Goal: Task Accomplishment & Management: Complete application form

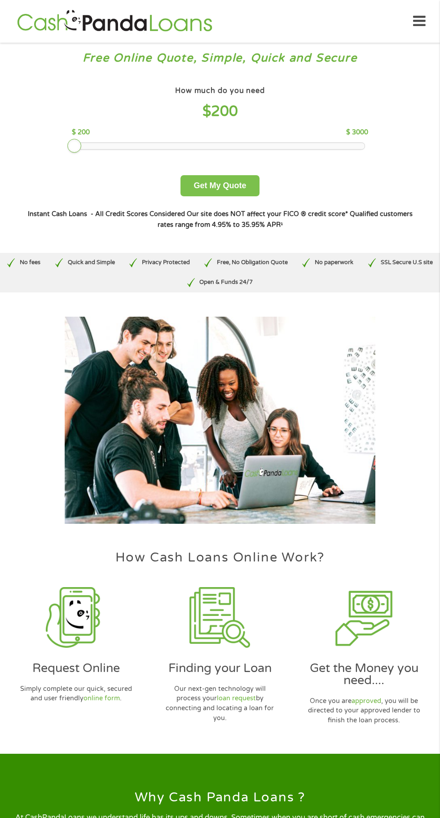
click at [219, 189] on button "Get My Quote" at bounding box center [220, 185] width 79 height 21
click at [241, 186] on button "Get My Quote" at bounding box center [220, 185] width 79 height 21
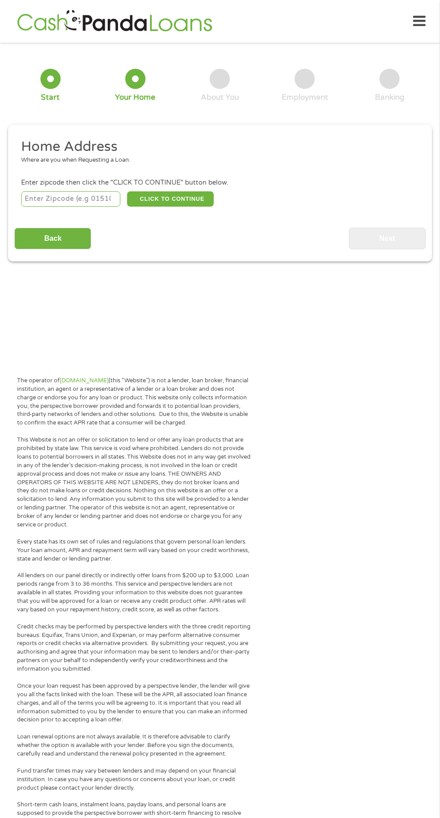
scroll to position [4, 0]
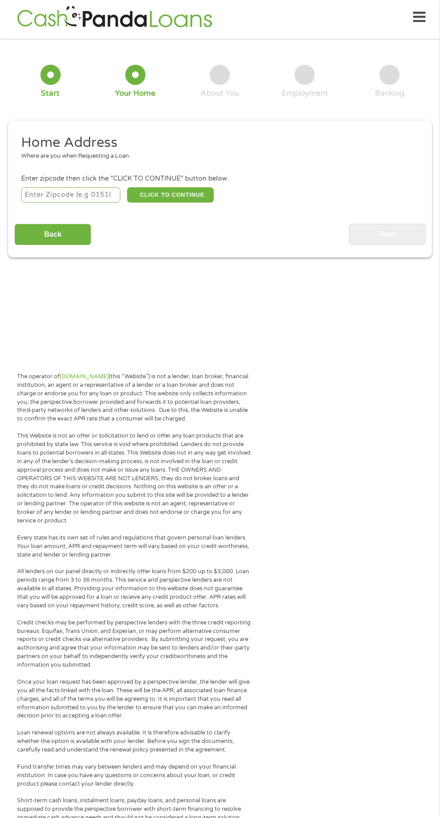
click at [106, 191] on input "number" at bounding box center [71, 194] width 100 height 15
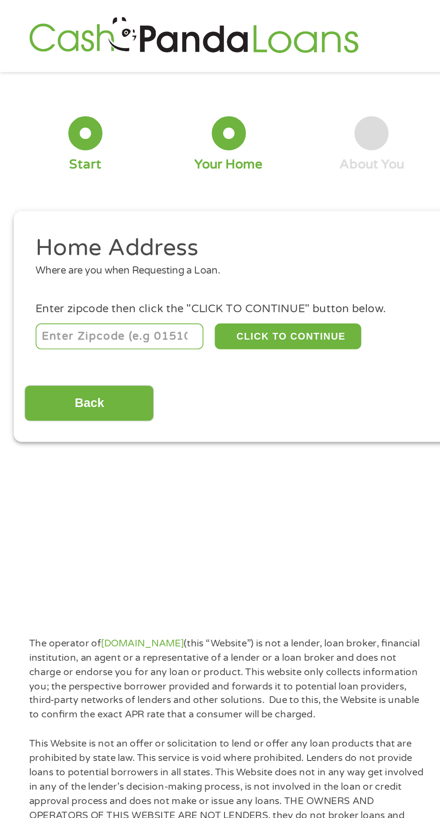
type input "71854"
click at [164, 201] on button "CLICK TO CONTINUE" at bounding box center [170, 198] width 87 height 15
type input "71854"
type input "Texarkana"
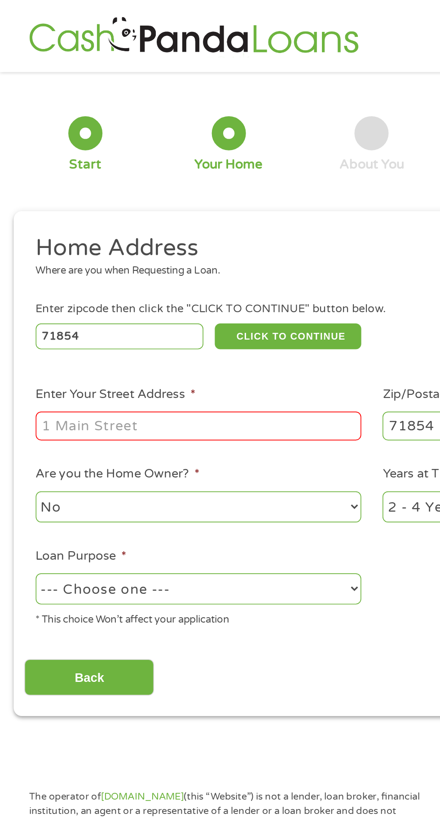
click at [88, 257] on input "Enter Your Street Address *" at bounding box center [117, 252] width 193 height 17
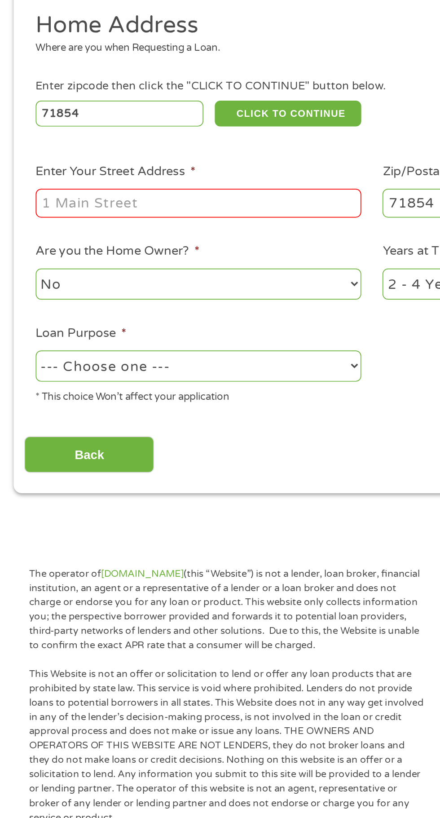
type input "1122 Prince St"
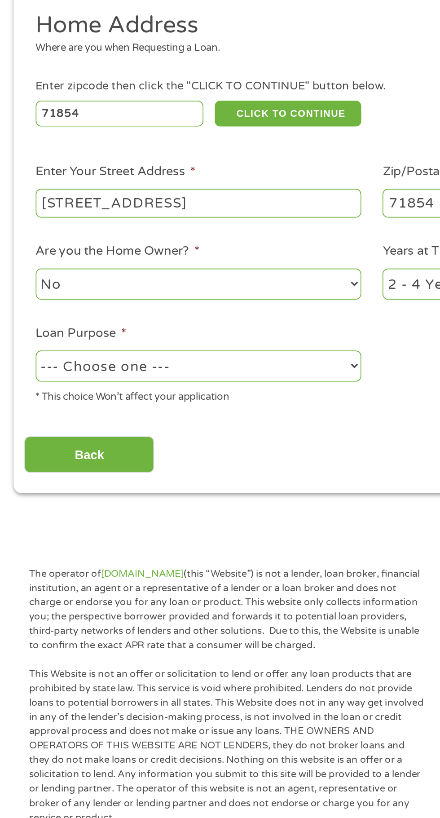
click at [124, 302] on select "No Yes" at bounding box center [117, 300] width 193 height 18
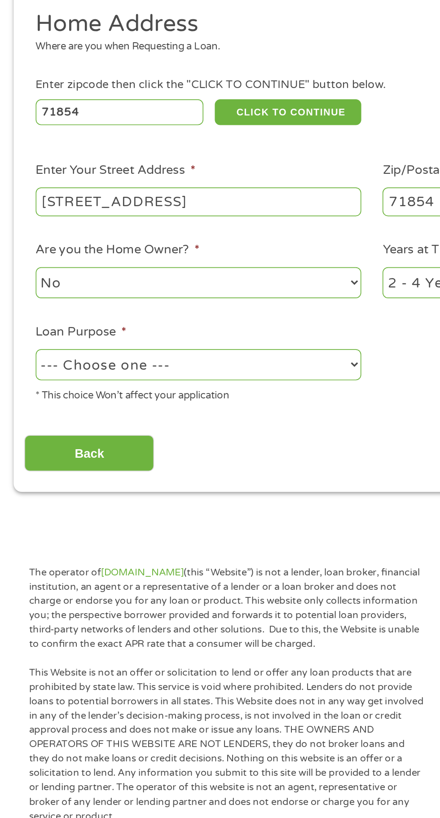
click at [120, 347] on select "--- Choose one --- Pay Bills Debt Consolidation Home Improvement Major Purchase…" at bounding box center [117, 348] width 193 height 18
select select "shorttermcash"
click at [67, 401] on input "Back" at bounding box center [52, 401] width 77 height 22
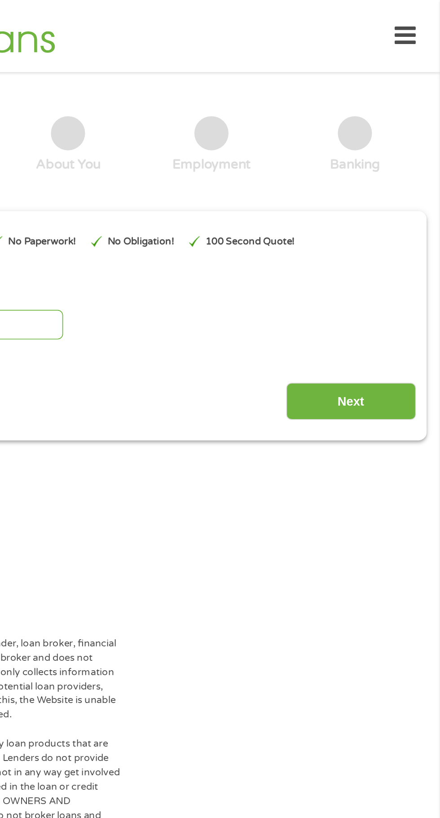
click at [382, 235] on input "Next" at bounding box center [387, 238] width 77 height 22
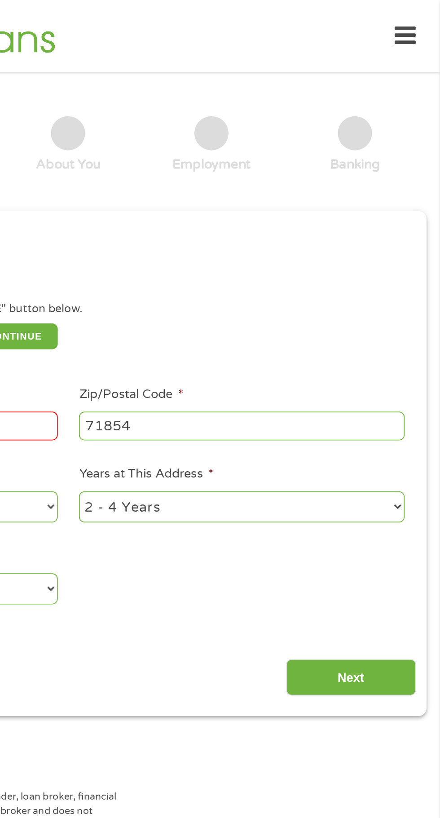
scroll to position [4, 0]
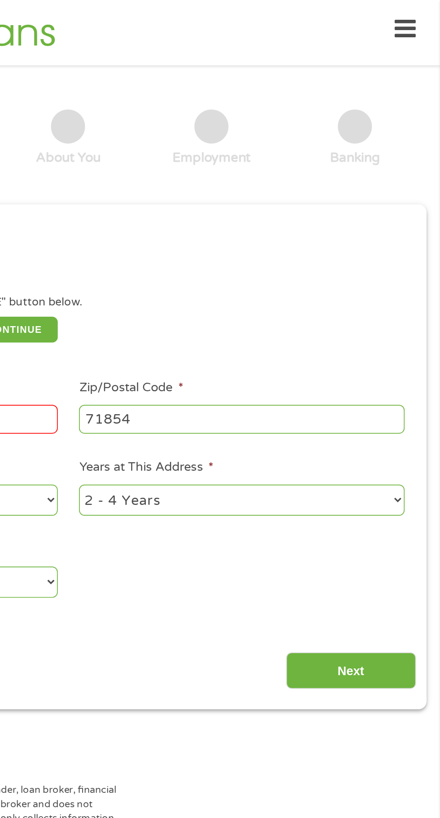
click at [206, 247] on input "1122 Prince St" at bounding box center [117, 248] width 193 height 17
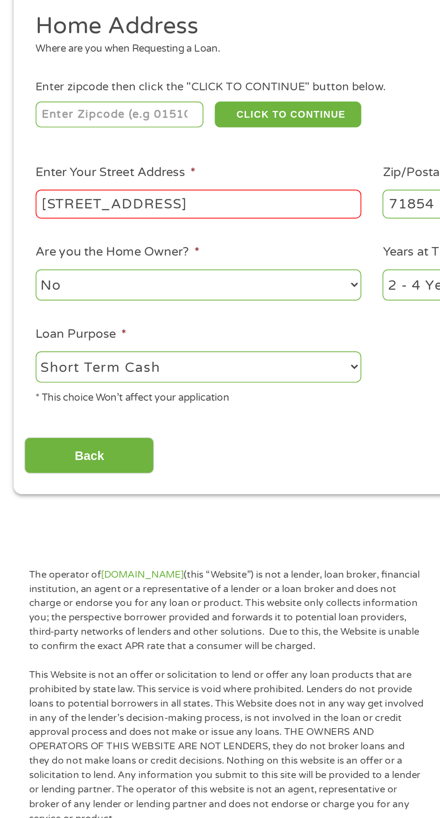
type input "71854"
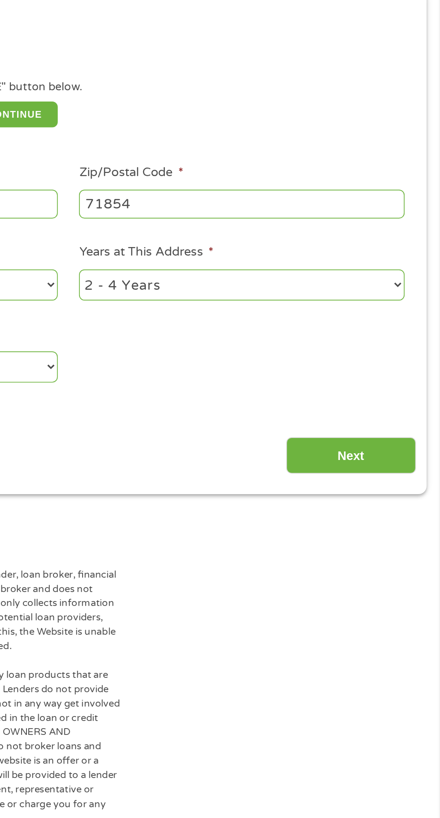
click at [382, 392] on input "Next" at bounding box center [387, 397] width 77 height 22
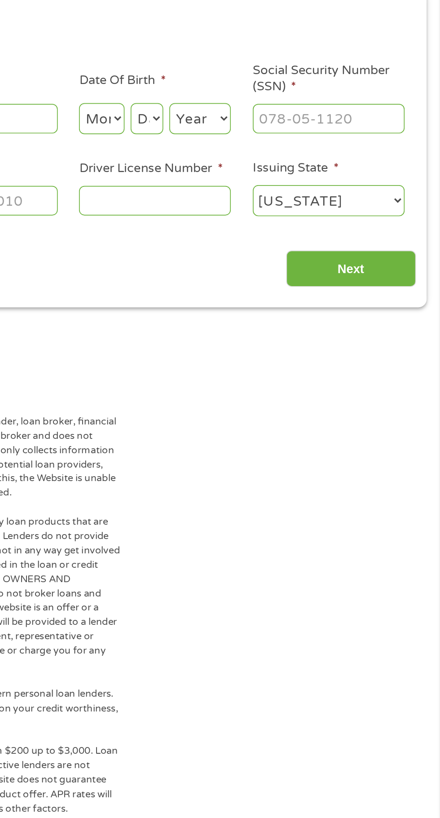
scroll to position [4, 4]
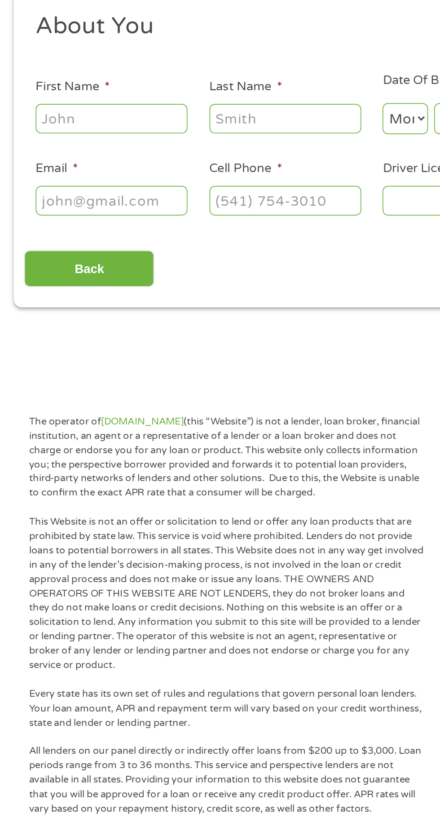
click at [76, 196] on input "First Name *" at bounding box center [66, 197] width 90 height 17
type input "Ashley"
type input "Nard"
type input "nardashley4@gmail.com"
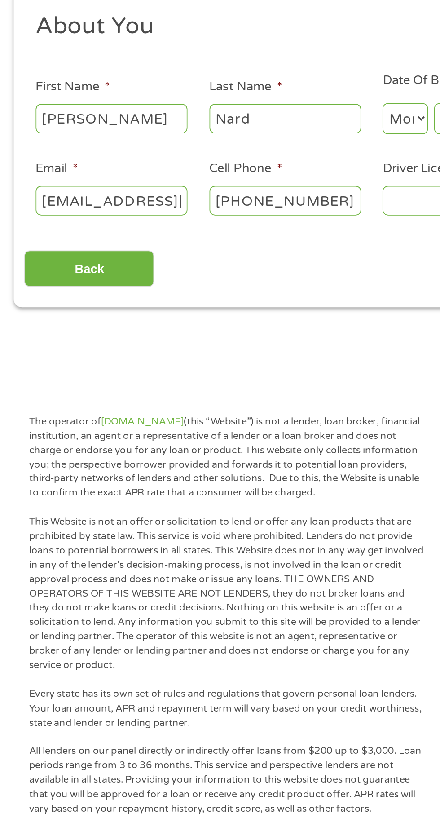
click at [193, 249] on input "(903) 336-5351" at bounding box center [169, 245] width 90 height 17
type input "(870) 840-1688"
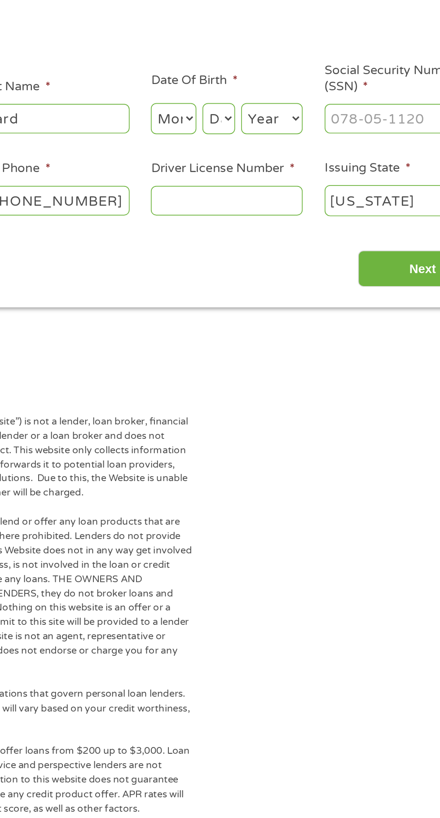
click at [239, 204] on select "Month 1 2 3 4 5 6 7 8 9 10 11 12" at bounding box center [240, 197] width 27 height 18
select select "7"
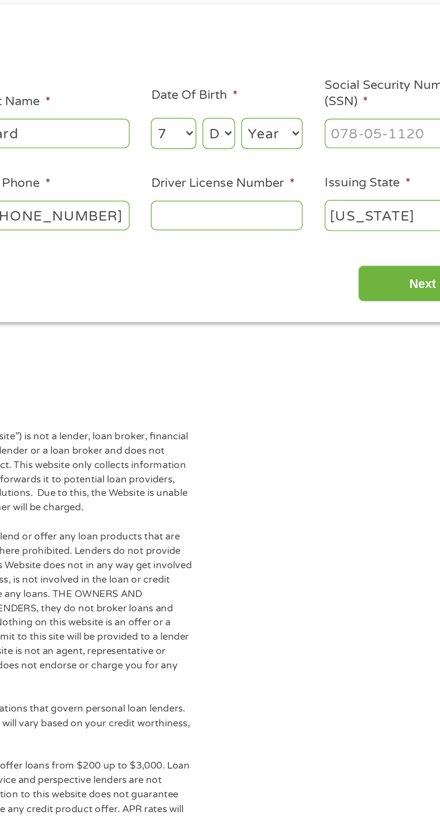
click at [264, 196] on select "Day 1 2 3 4 5 6 7 8 9 10 11 12 13 14 15 16 17 18 19 20 21 22 23 24 25 26 27 28 …" at bounding box center [266, 197] width 19 height 18
select select "6"
click at [305, 195] on select "Year 2007 2006 2005 2004 2003 2002 2001 2000 1999 1998 1997 1996 1995 1994 1993…" at bounding box center [298, 197] width 36 height 18
select select "1991"
click at [352, 200] on input "Social Security Number (SSN) *" at bounding box center [374, 197] width 90 height 17
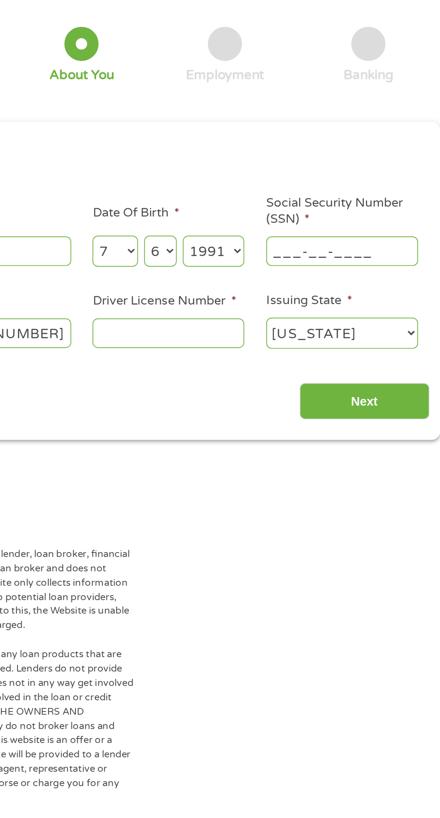
scroll to position [4, 0]
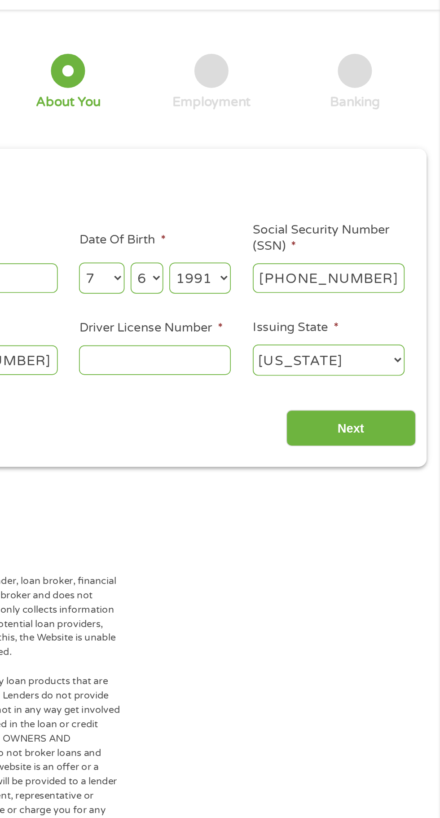
type input "631-26-9205"
click at [261, 247] on input "Driver License Number *" at bounding box center [272, 245] width 90 height 17
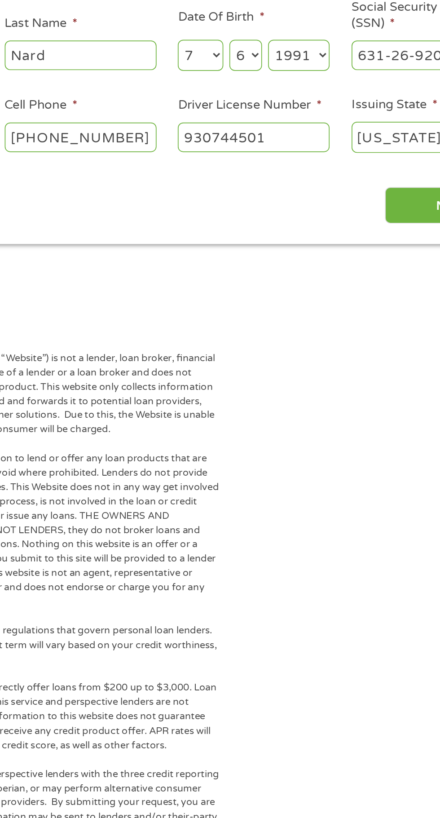
type input "930744501"
click at [364, 281] on input "Next" at bounding box center [387, 286] width 77 height 22
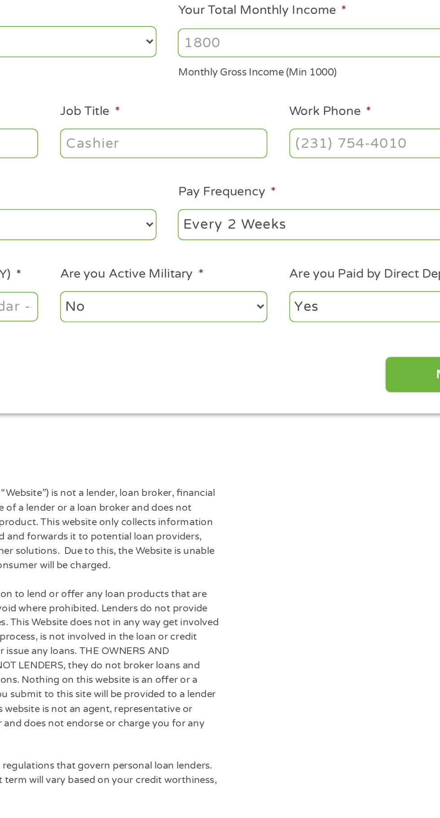
scroll to position [4, 4]
click at [360, 280] on li "Pay Frequency * --- Choose one --- Every 2 Weeks Every Week Monthly Semi-Monthly" at bounding box center [323, 291] width 206 height 36
click at [360, 385] on input "Next" at bounding box center [387, 387] width 77 height 22
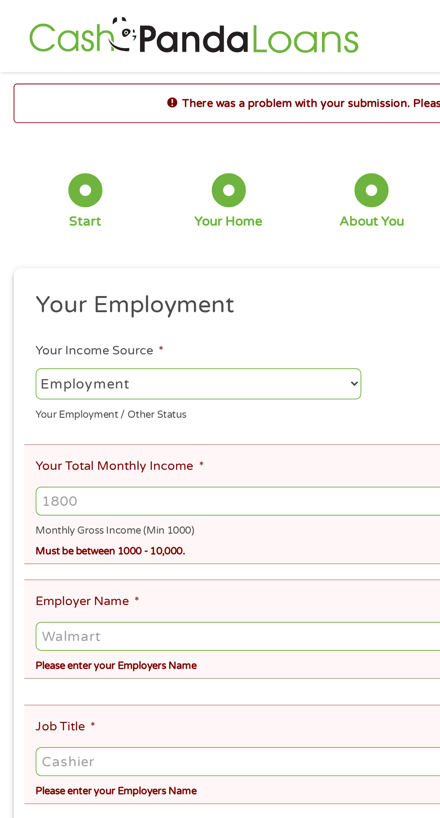
click at [112, 233] on select "--- Choose one --- Employment Self Employed Benefits" at bounding box center [117, 227] width 193 height 18
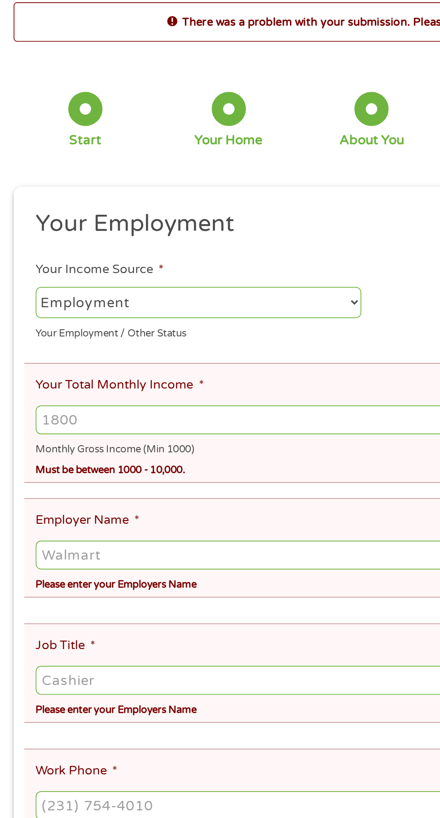
click at [124, 298] on input "Your Total Monthly Income *" at bounding box center [220, 296] width 398 height 17
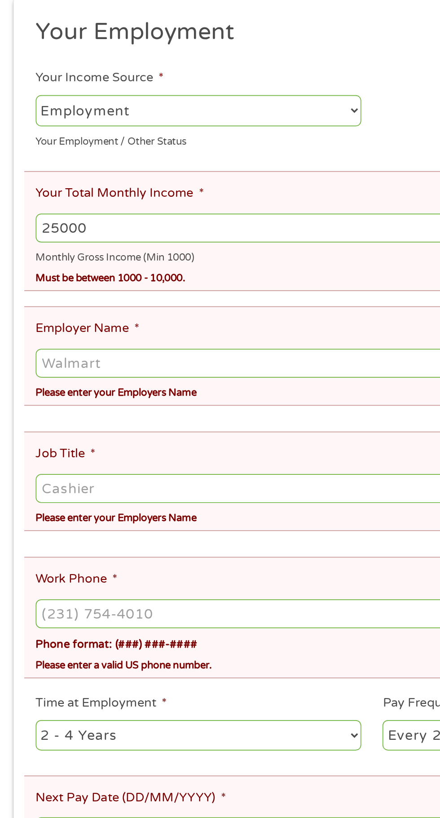
type input "25000"
click at [137, 373] on input "Employer Name *" at bounding box center [220, 376] width 398 height 17
type input "Glow"
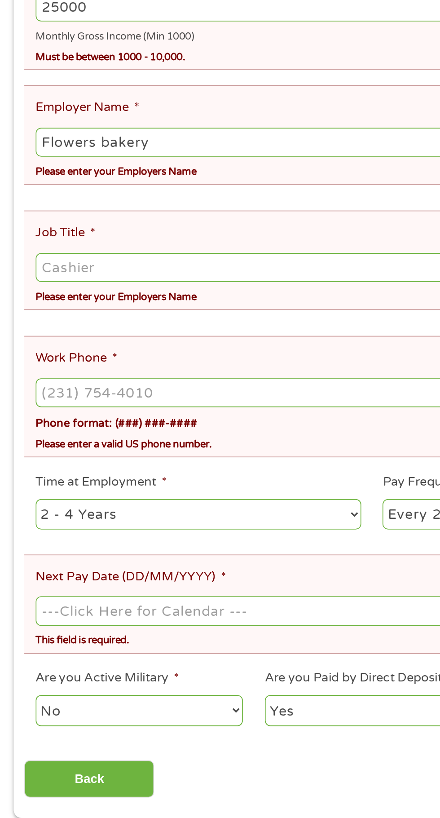
type input "Flowers bakery"
click at [130, 442] on input "Job Title *" at bounding box center [220, 450] width 398 height 17
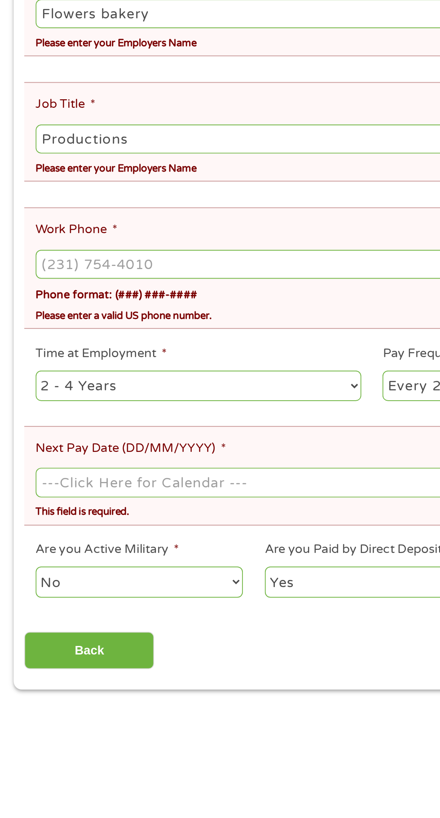
type input "Productions"
click at [136, 516] on input "Work Phone *" at bounding box center [220, 524] width 398 height 17
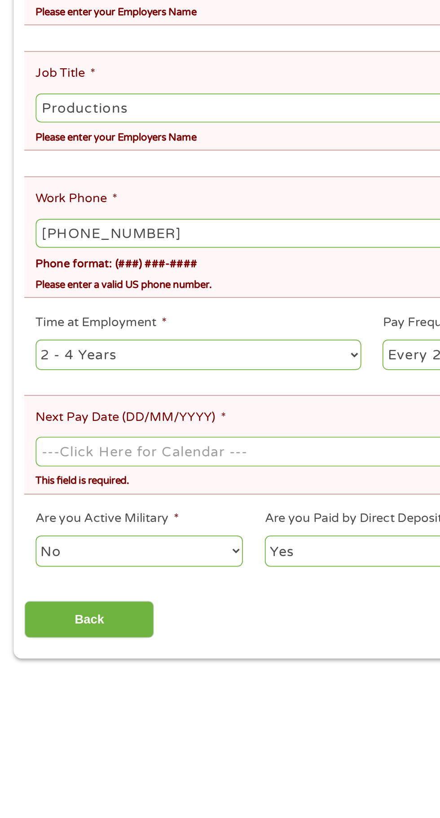
type input "(903) 310-2880"
click at [127, 588] on select "--- Choose one --- 1 Year or less 1 - 2 Years 2 - 4 Years Over 4 Years" at bounding box center [117, 597] width 193 height 18
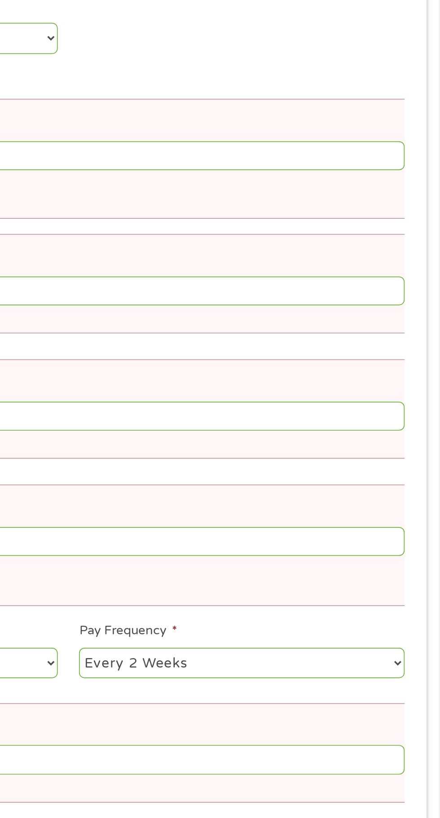
scroll to position [0, 0]
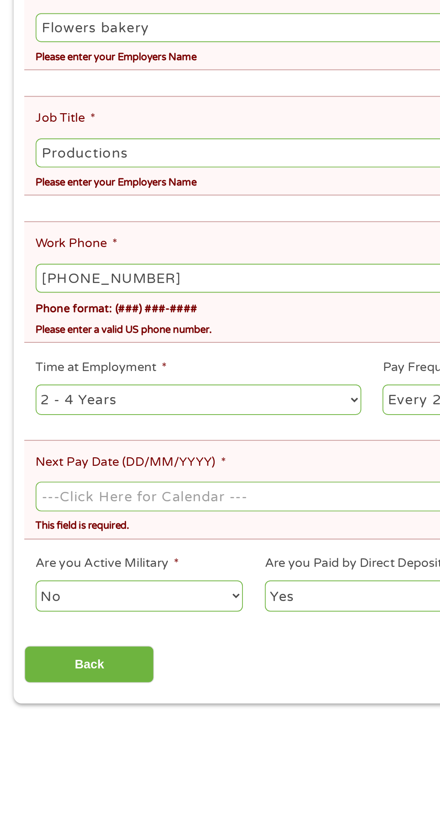
click at [127, 644] on input "Next Pay Date (DD/MM/YYYY) *" at bounding box center [220, 652] width 398 height 17
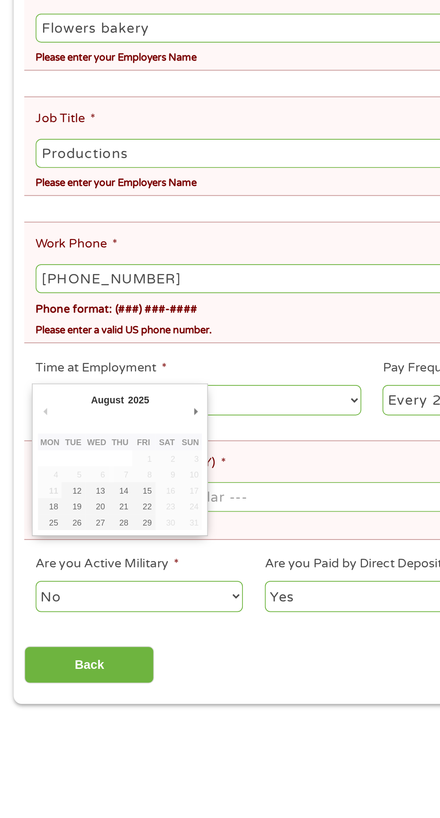
type input "28/08/2025"
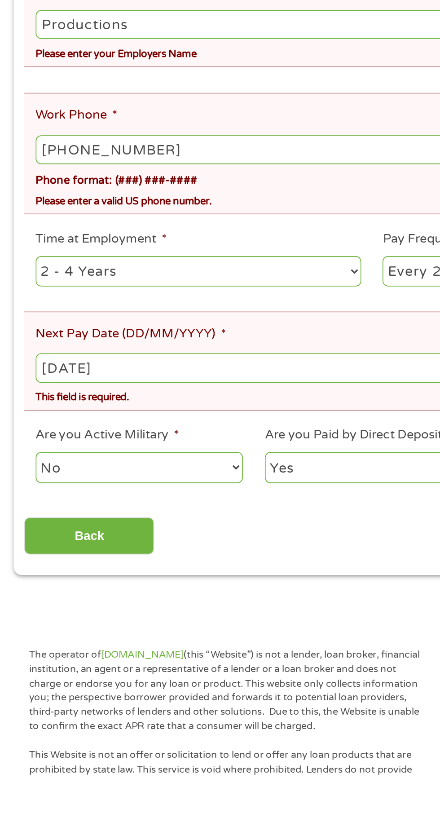
scroll to position [80, 0]
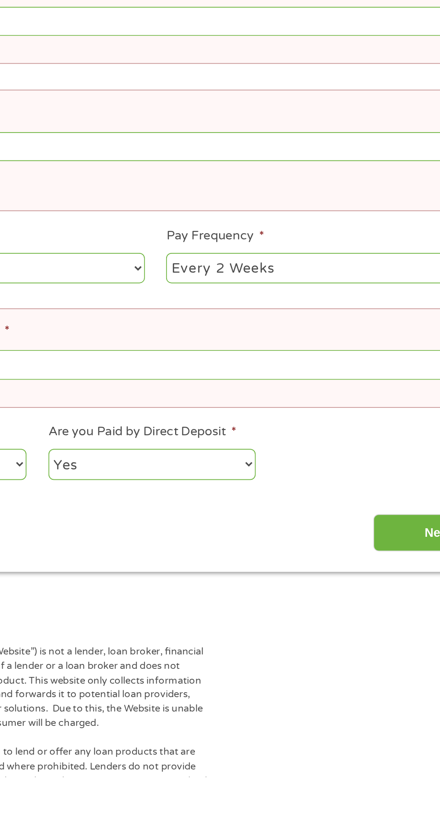
click at [361, 666] on input "Next" at bounding box center [387, 674] width 77 height 22
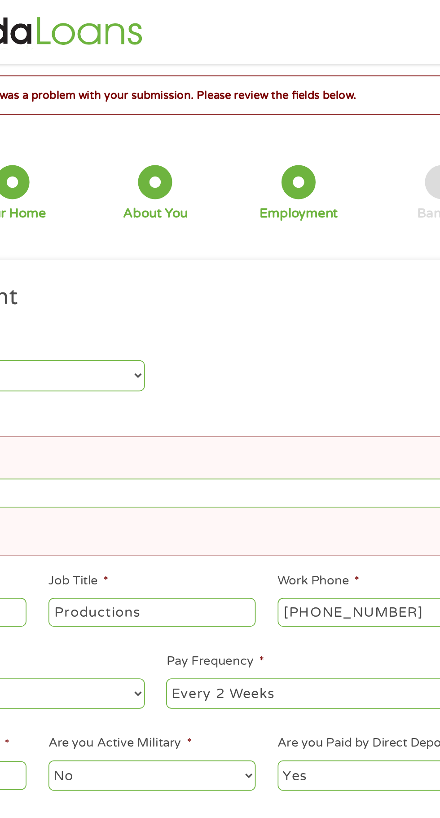
scroll to position [4, 0]
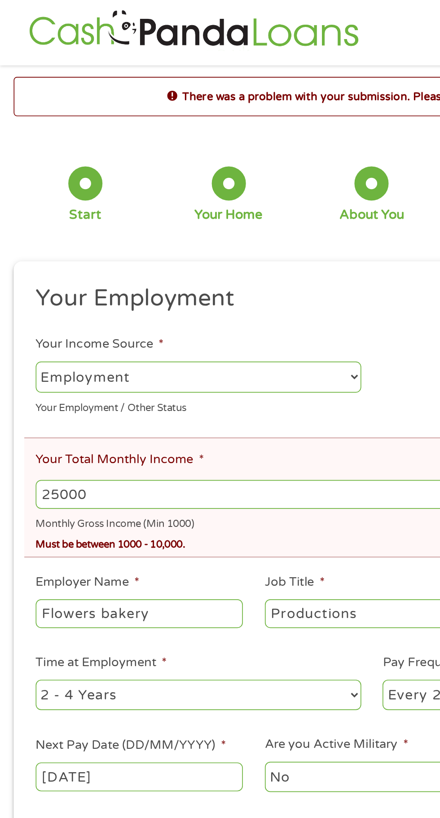
click at [125, 290] on input "25000" at bounding box center [220, 292] width 398 height 17
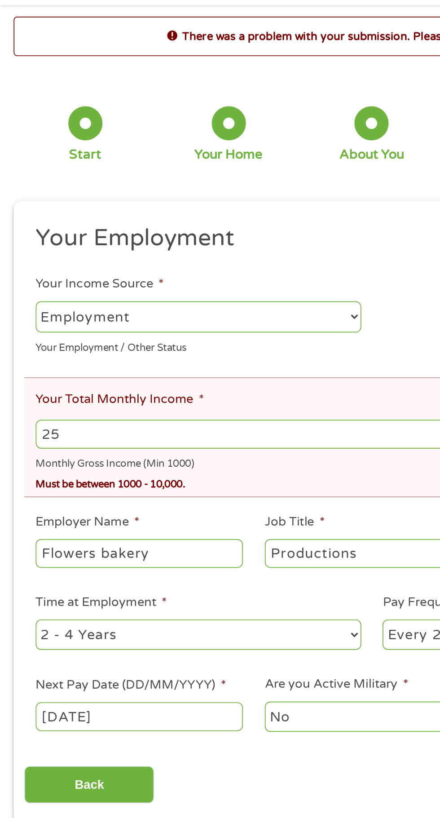
type input "2"
type input "1"
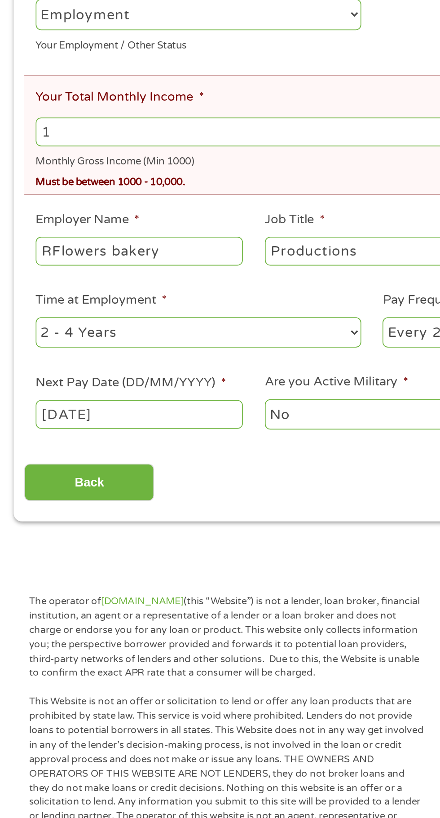
type input "Flowers bakery"
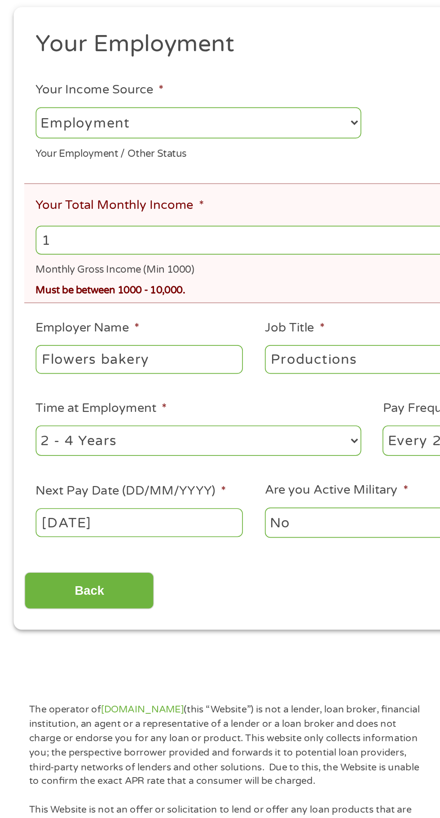
click at [148, 289] on input "1" at bounding box center [220, 292] width 398 height 17
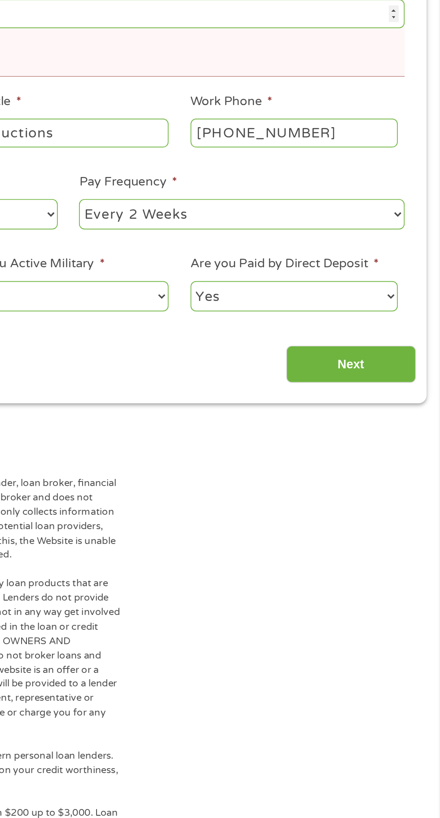
type input "2000"
click at [392, 499] on input "Next" at bounding box center [387, 500] width 77 height 22
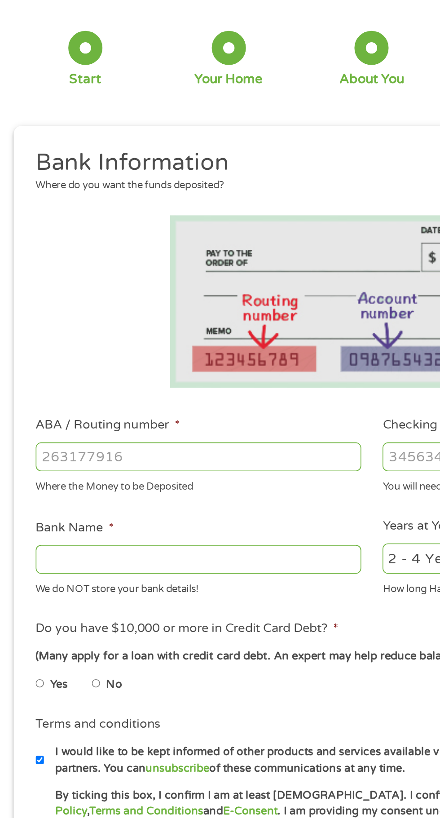
scroll to position [0, 0]
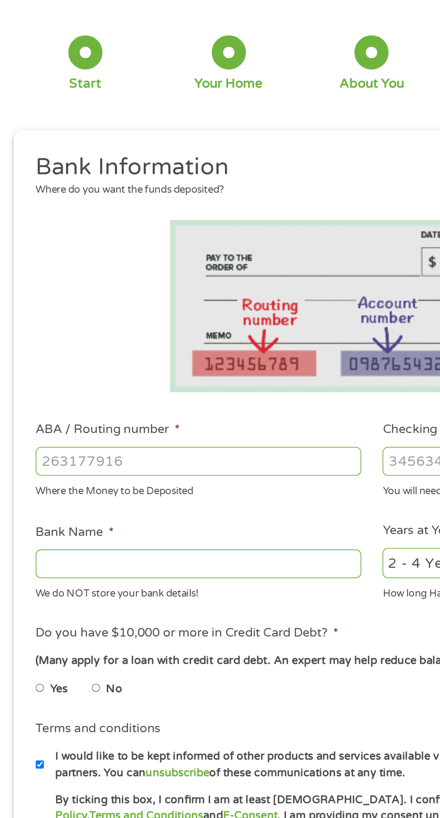
click at [109, 319] on input "ABA / Routing number *" at bounding box center [117, 320] width 193 height 17
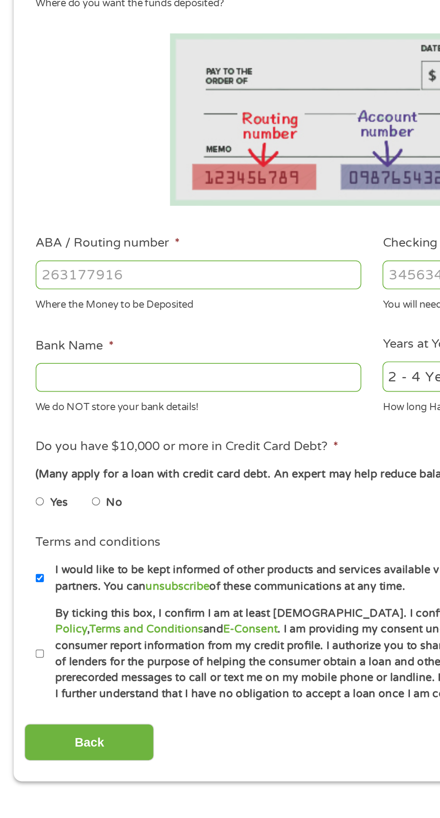
click at [119, 317] on input "ABA / Routing number *" at bounding box center [117, 320] width 193 height 17
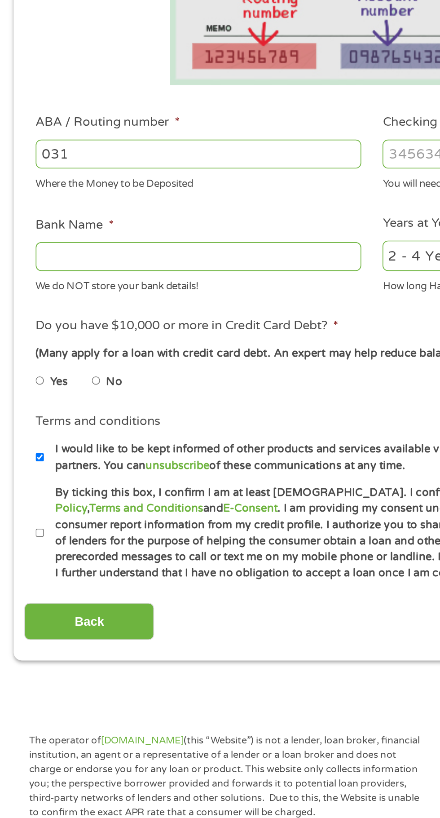
click at [160, 325] on input "031" at bounding box center [117, 320] width 193 height 17
type input "031173663"
click at [237, 323] on input "Checking Account Number *" at bounding box center [323, 320] width 193 height 17
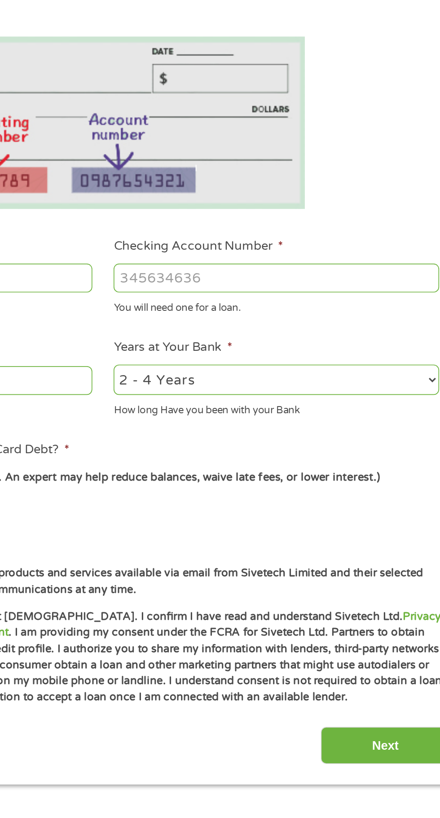
click at [346, 318] on input "Checking Account Number *" at bounding box center [323, 320] width 193 height 17
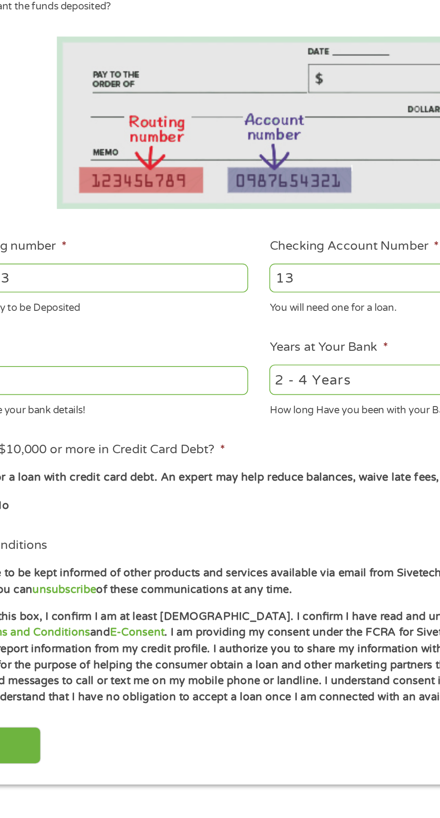
type input "13"
click at [140, 319] on input "031173663" at bounding box center [117, 320] width 193 height 17
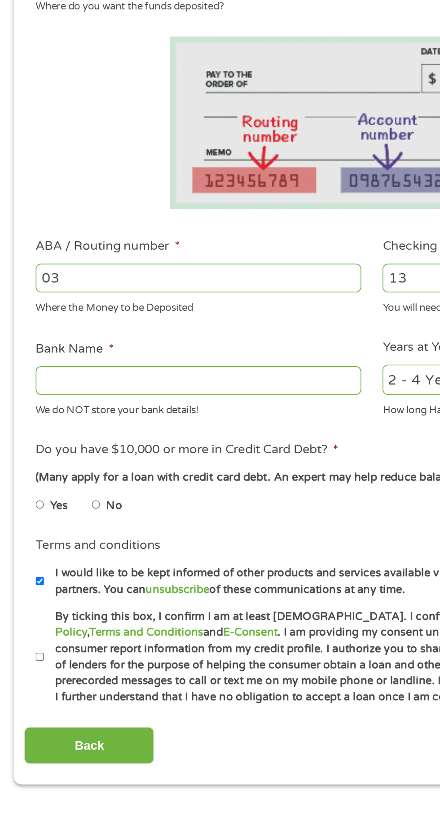
type input "0"
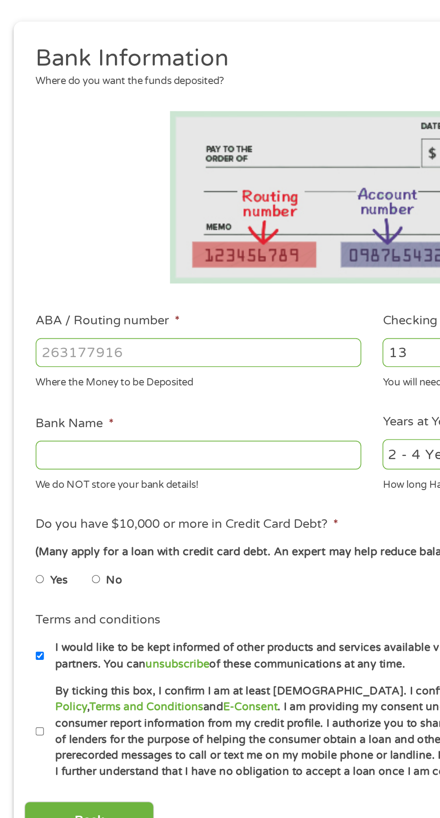
click at [135, 317] on input "ABA / Routing number *" at bounding box center [117, 320] width 193 height 17
type input "124383162"
click at [244, 323] on input "13" at bounding box center [323, 320] width 193 height 17
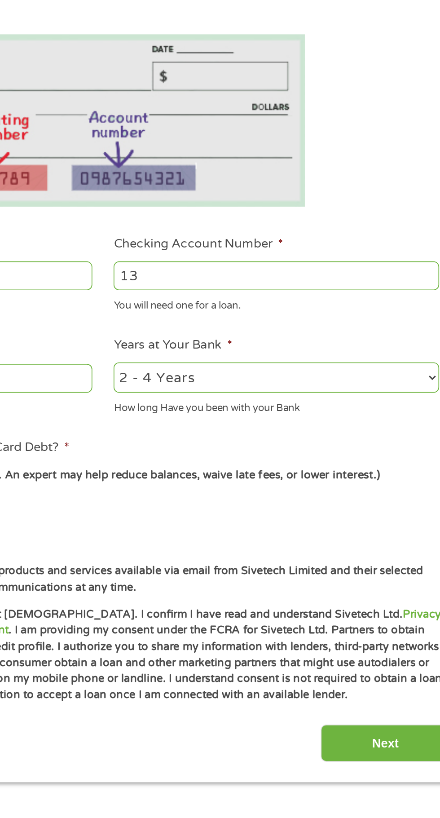
type input "1"
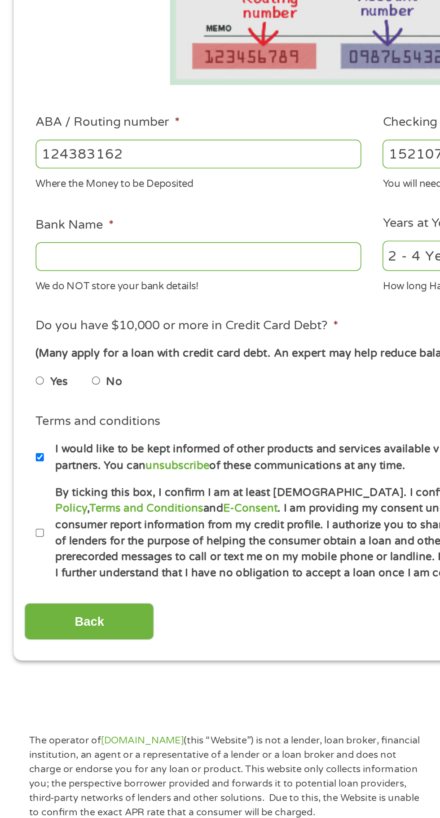
type input "1521076742459"
click at [110, 382] on input "Bank Name *" at bounding box center [117, 381] width 193 height 17
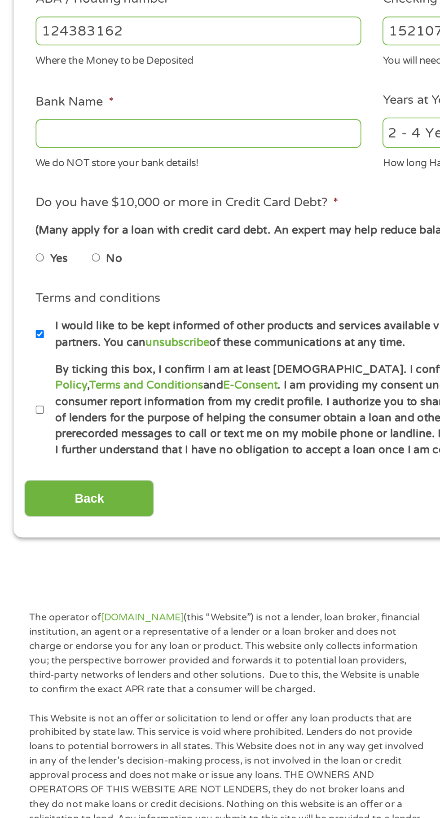
click at [155, 380] on input "Bank Name *" at bounding box center [117, 381] width 193 height 17
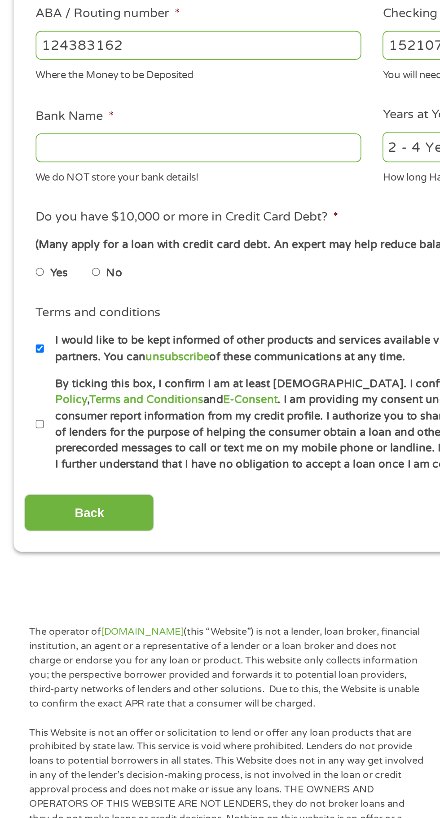
click at [70, 456] on label "No" at bounding box center [67, 456] width 9 height 10
click at [60, 456] on input "No" at bounding box center [56, 455] width 5 height 14
radio input "true"
click at [24, 546] on input "By ticking this box, I confirm I am at least 18 years old. I confirm I have rea…" at bounding box center [23, 545] width 5 height 14
checkbox input "true"
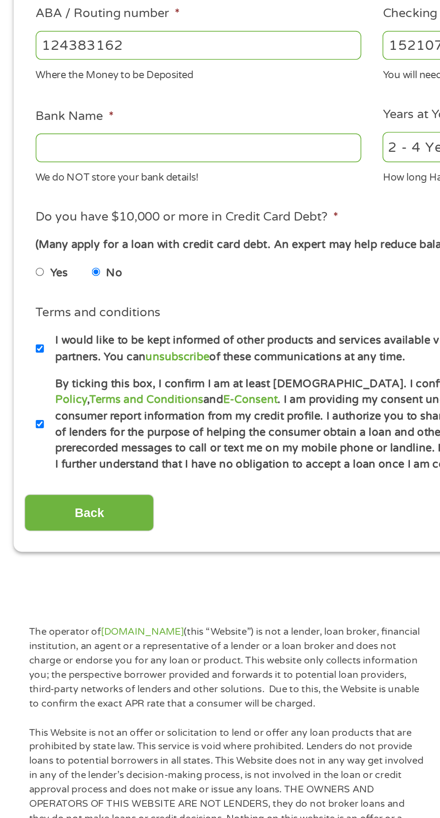
click at [51, 608] on input "Back" at bounding box center [52, 597] width 77 height 22
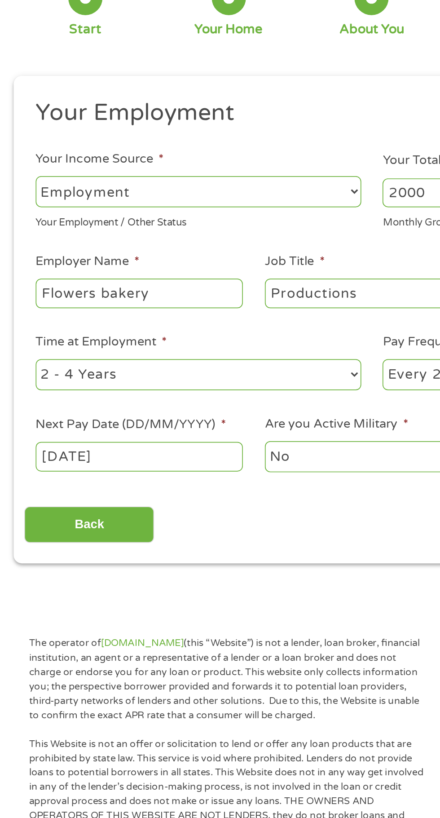
scroll to position [4, 0]
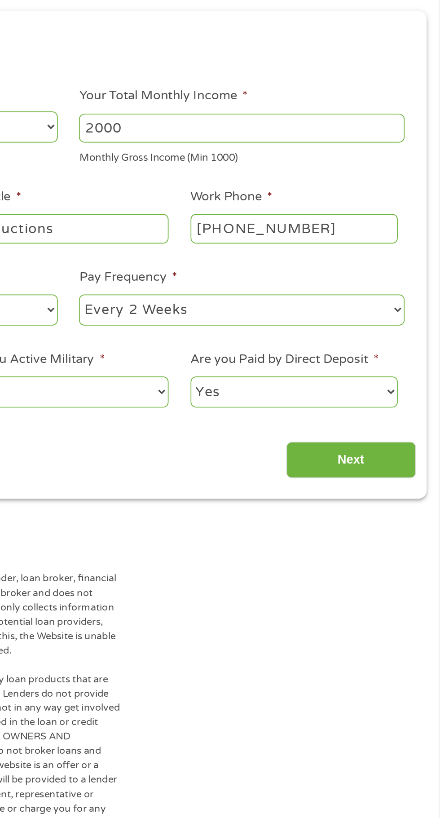
click at [390, 393] on input "Next" at bounding box center [387, 387] width 77 height 22
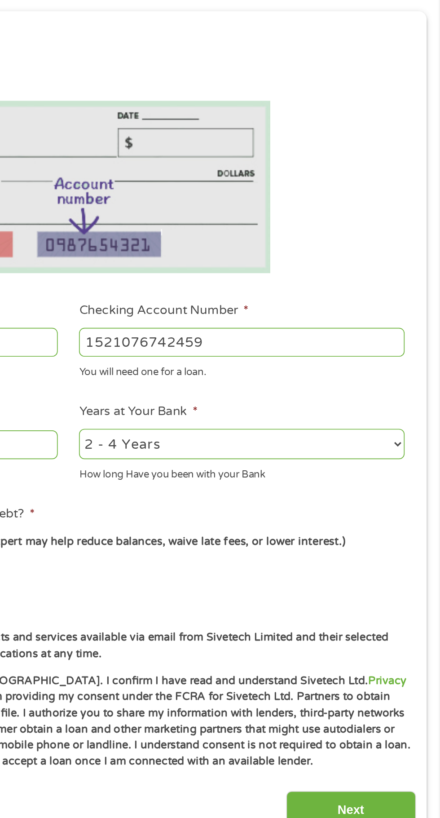
scroll to position [4, 4]
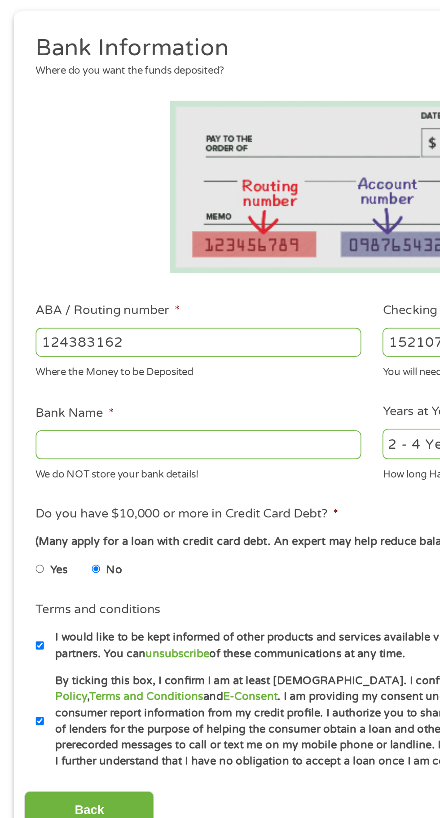
click at [157, 374] on input "Bank Name *" at bounding box center [117, 377] width 193 height 17
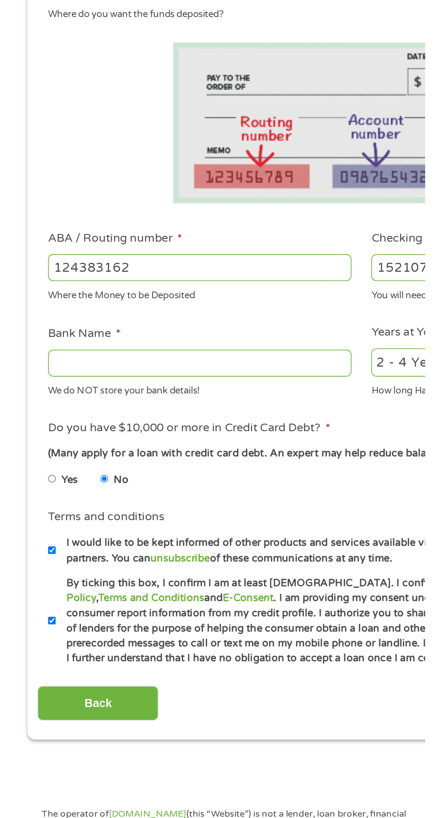
scroll to position [4, 0]
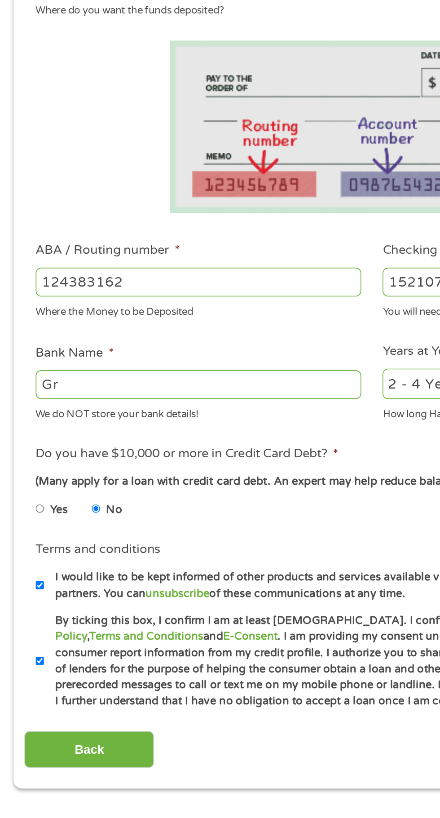
type input "G"
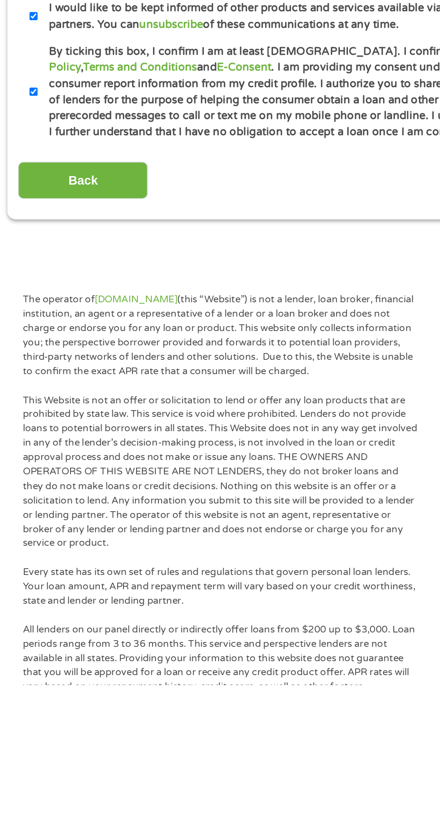
scroll to position [78, 0]
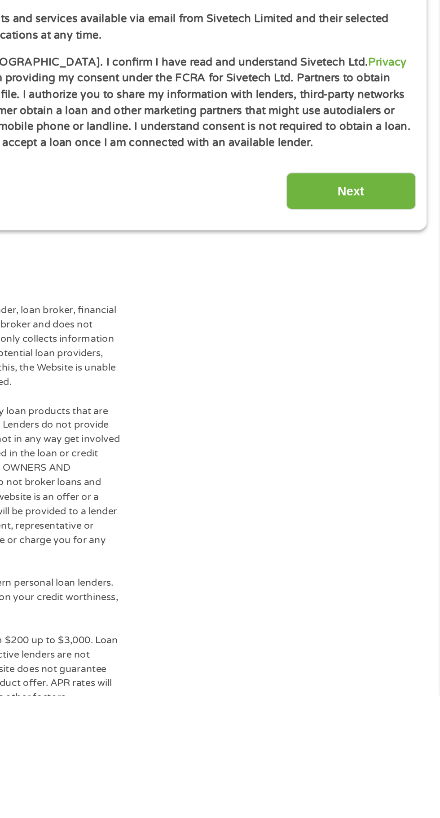
type input "Sutton Bank"
click at [392, 515] on input "Next" at bounding box center [387, 520] width 77 height 22
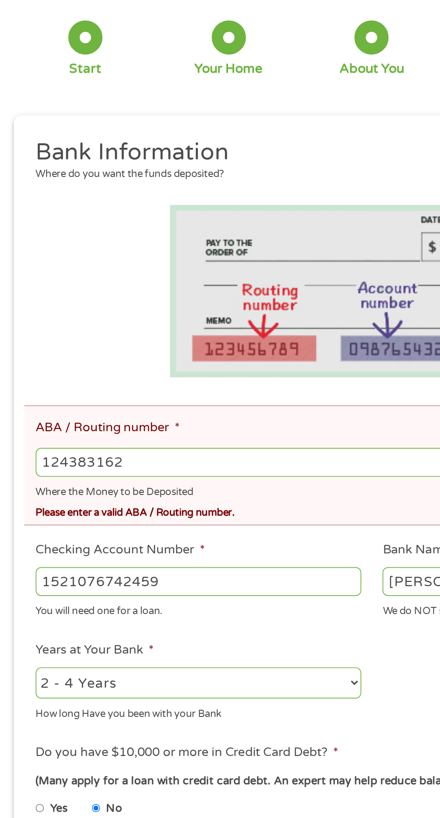
scroll to position [4, 0]
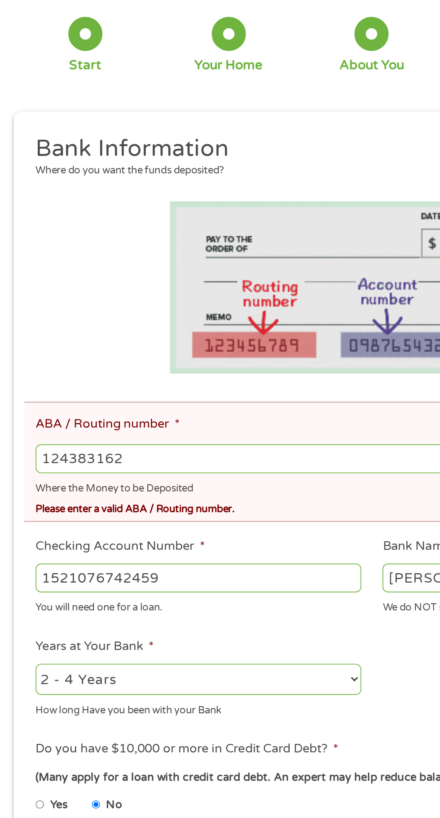
click at [114, 356] on input "124383162" at bounding box center [220, 359] width 398 height 17
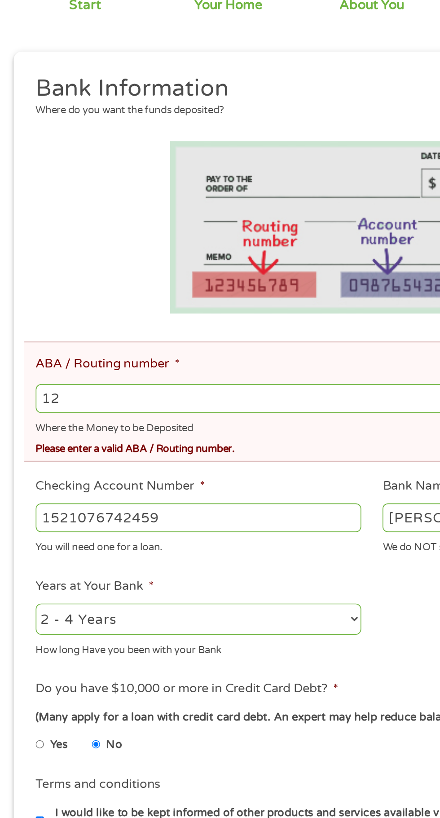
type input "1"
type input "124303162"
type input "GOBANK A DIVISION OF GREEN DOT BANK"
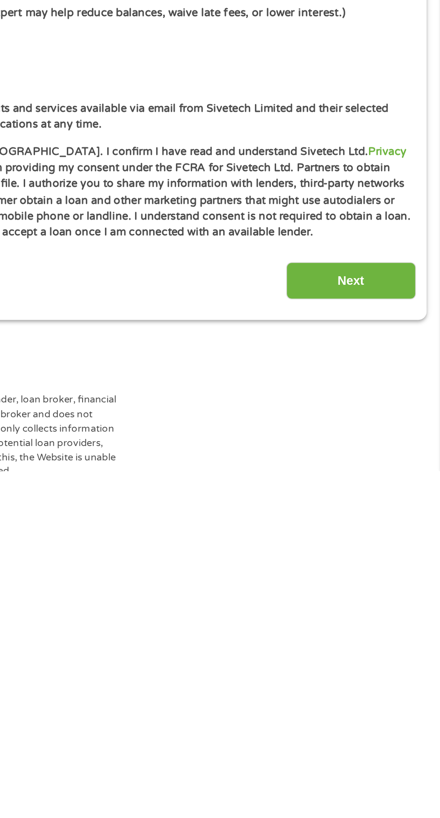
type input "124303162"
click at [395, 711] on input "Next" at bounding box center [387, 706] width 77 height 22
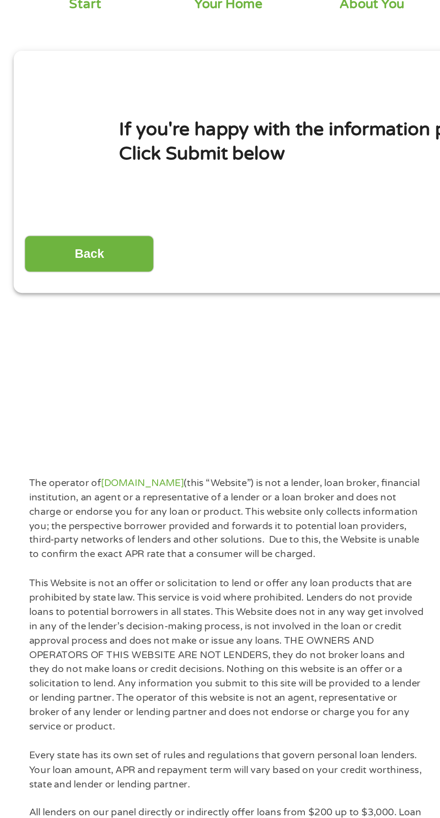
scroll to position [0, 0]
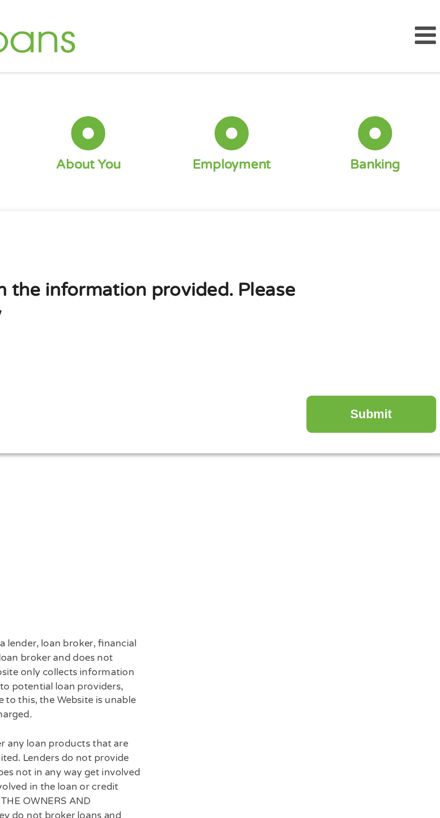
click at [394, 249] on input "Submit" at bounding box center [387, 245] width 77 height 22
